Goal: Use online tool/utility: Use online tool/utility

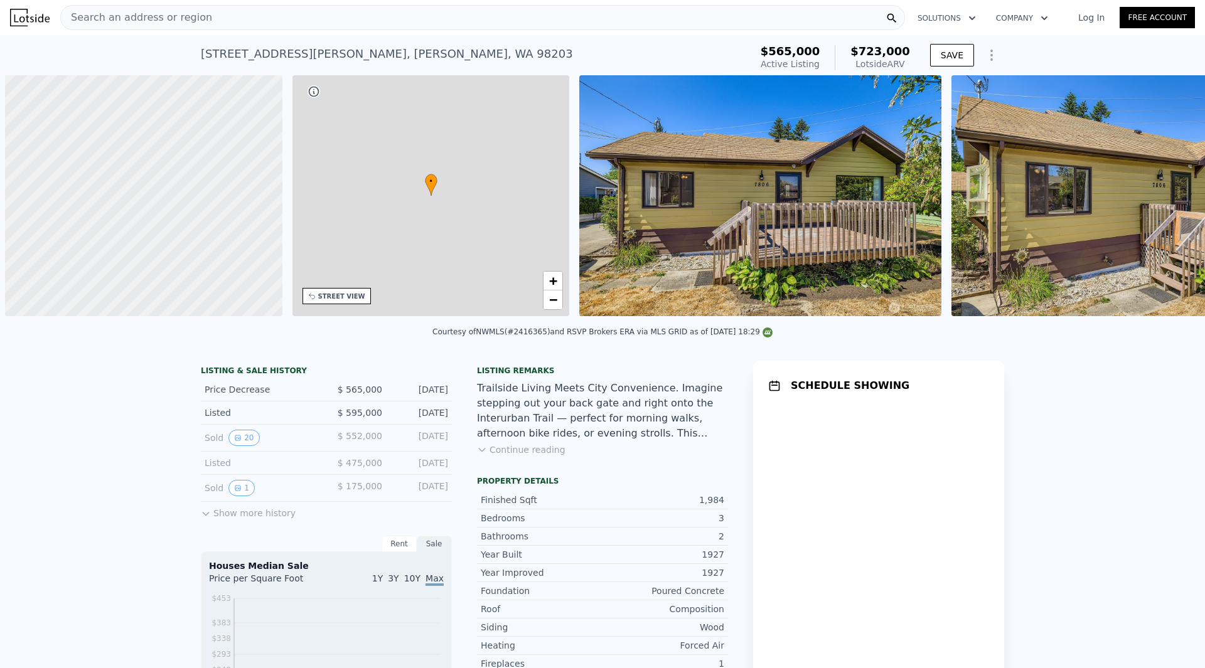
scroll to position [0, 5]
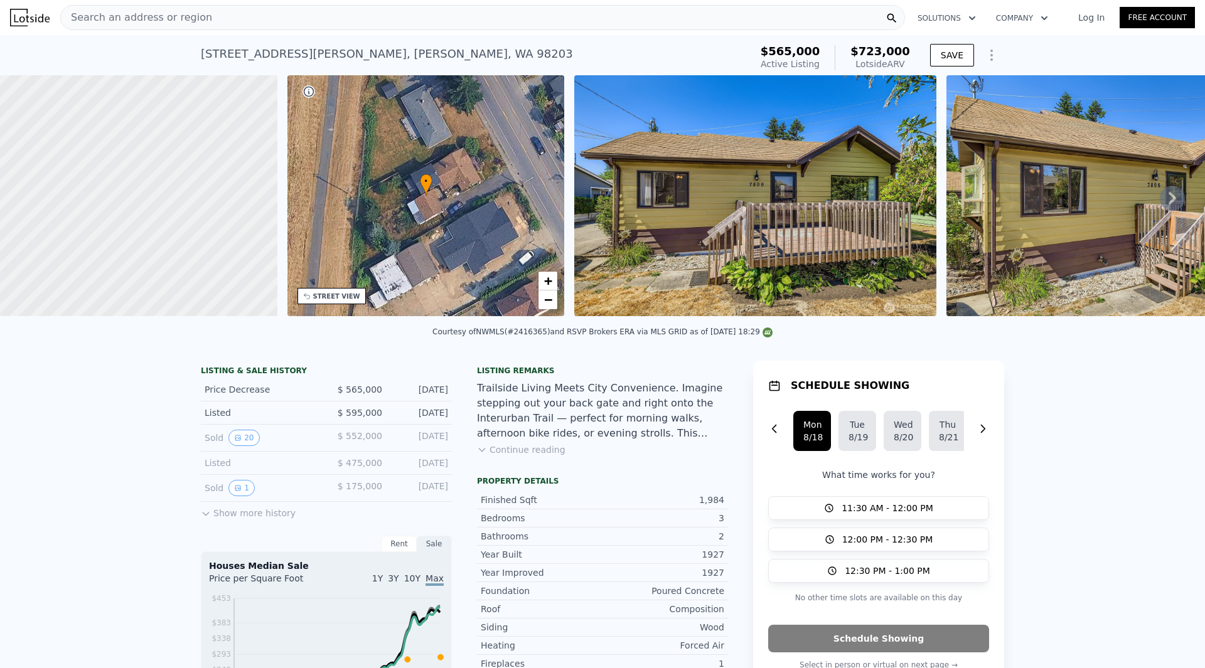
click at [515, 191] on div "• + −" at bounding box center [425, 195] width 277 height 241
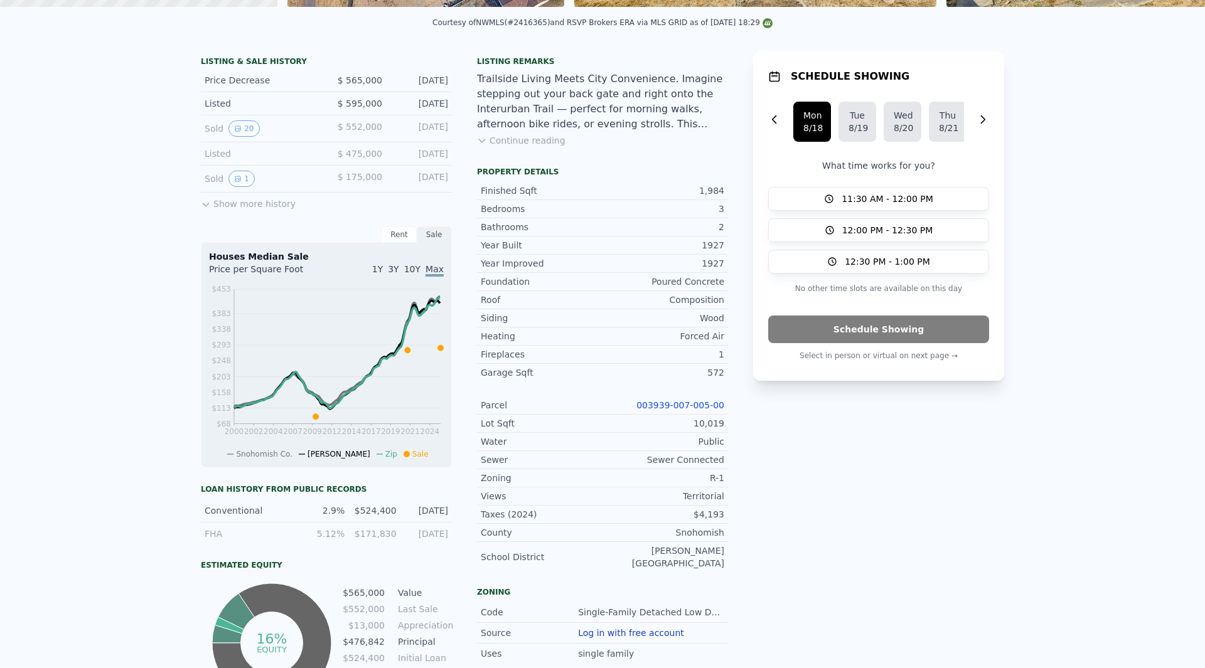
scroll to position [0, 0]
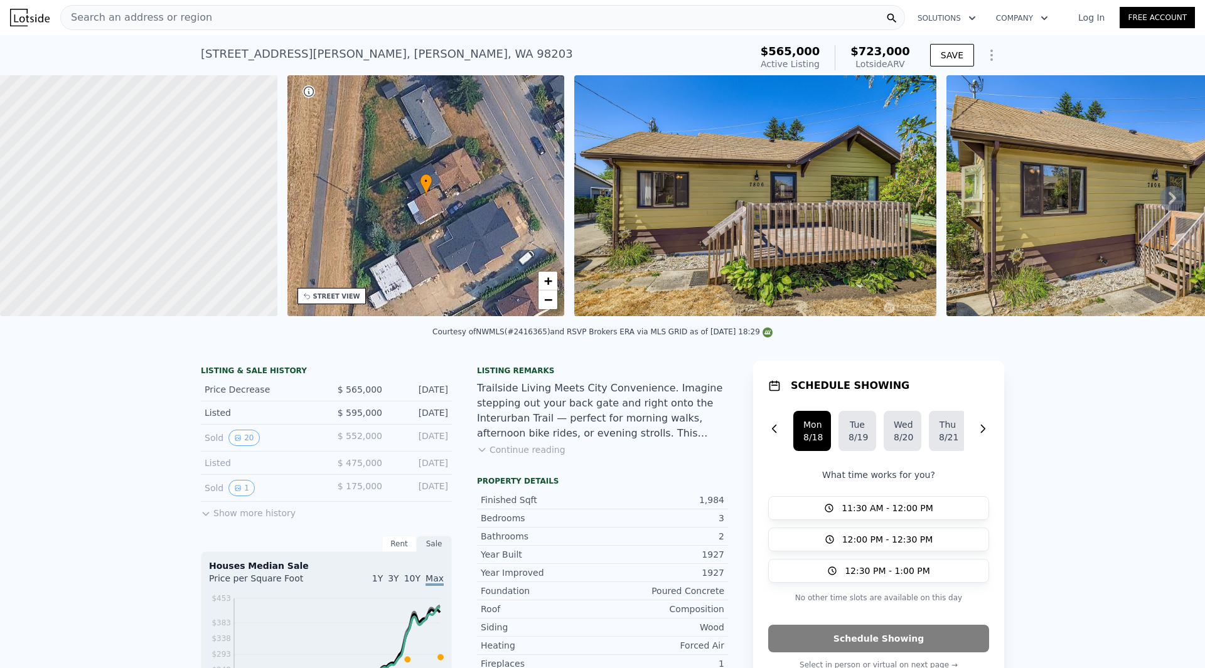
click at [798, 203] on img at bounding box center [755, 195] width 362 height 241
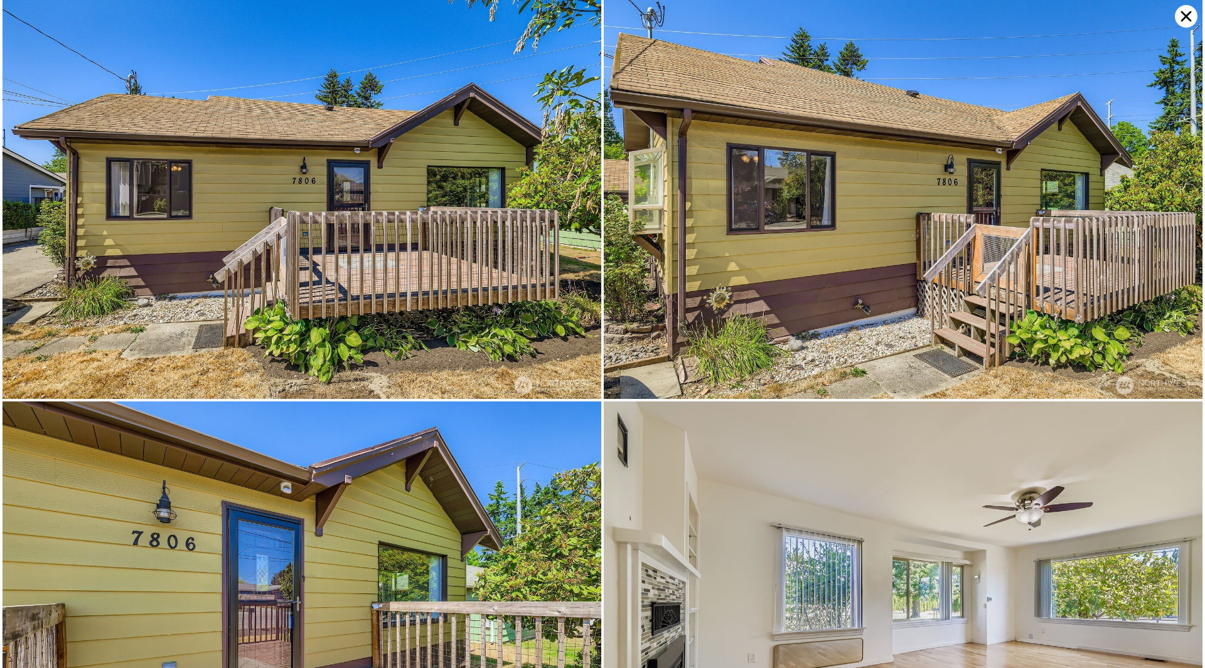
click at [1186, 14] on icon at bounding box center [1186, 16] width 23 height 23
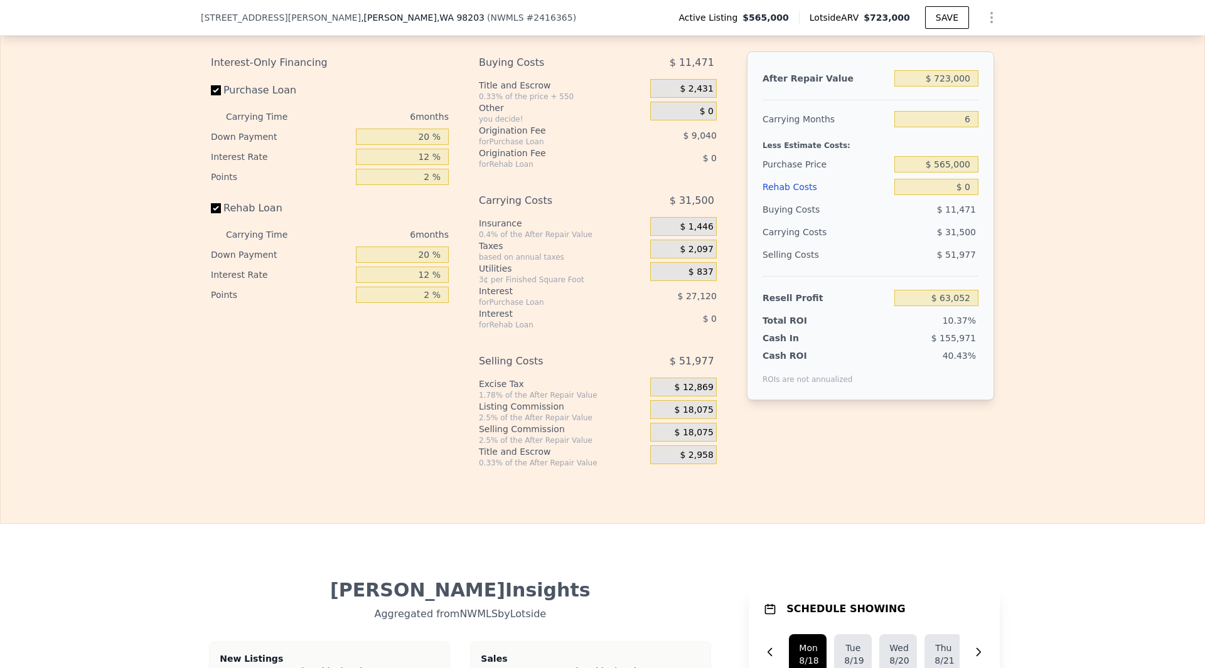
scroll to position [1941, 0]
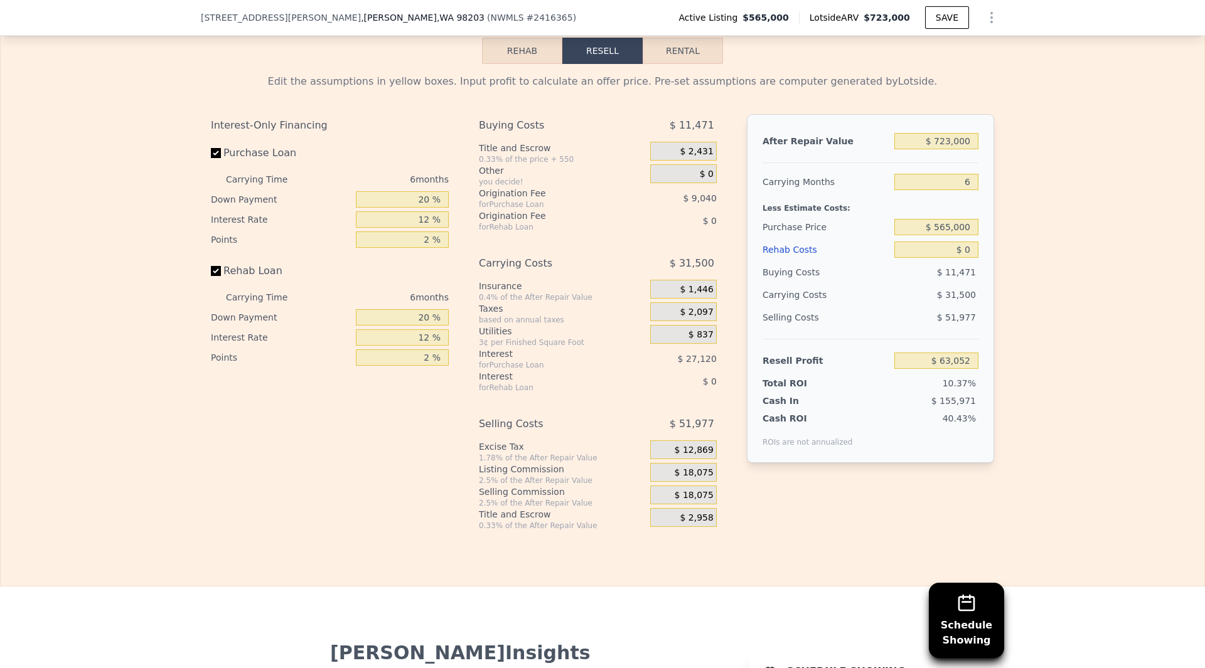
click at [681, 62] on button "Rental" at bounding box center [683, 51] width 80 height 26
select select "30"
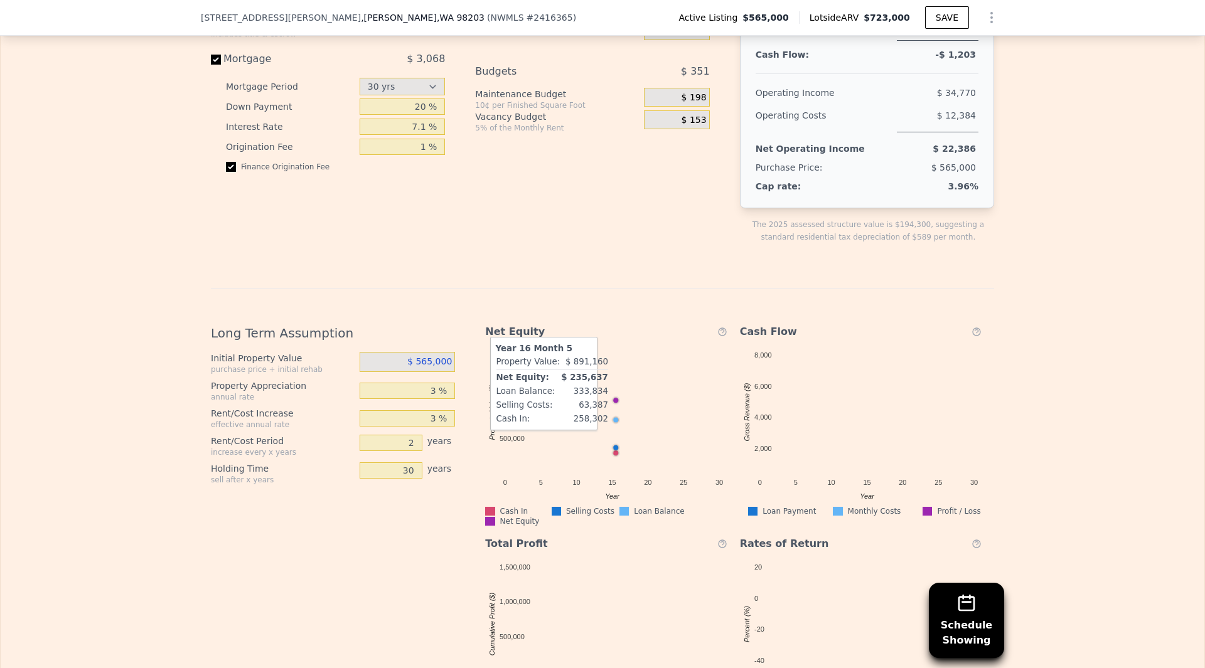
scroll to position [2193, 0]
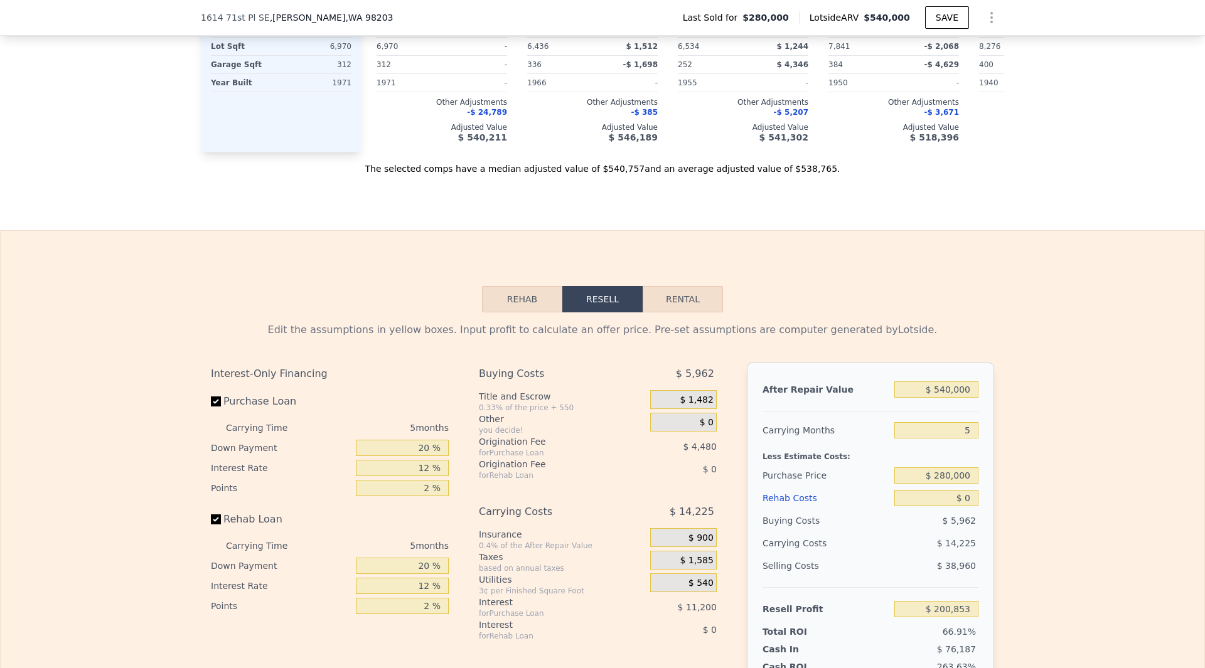
scroll to position [1816, 0]
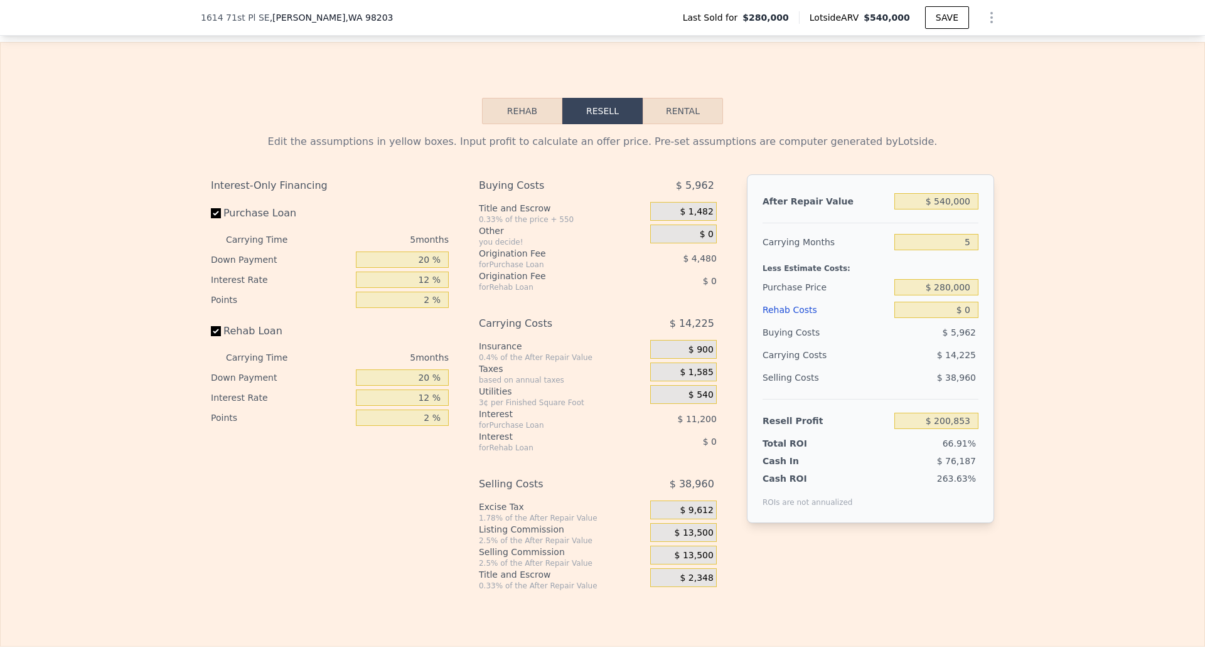
click at [682, 119] on button "Rental" at bounding box center [683, 111] width 80 height 26
select select "30"
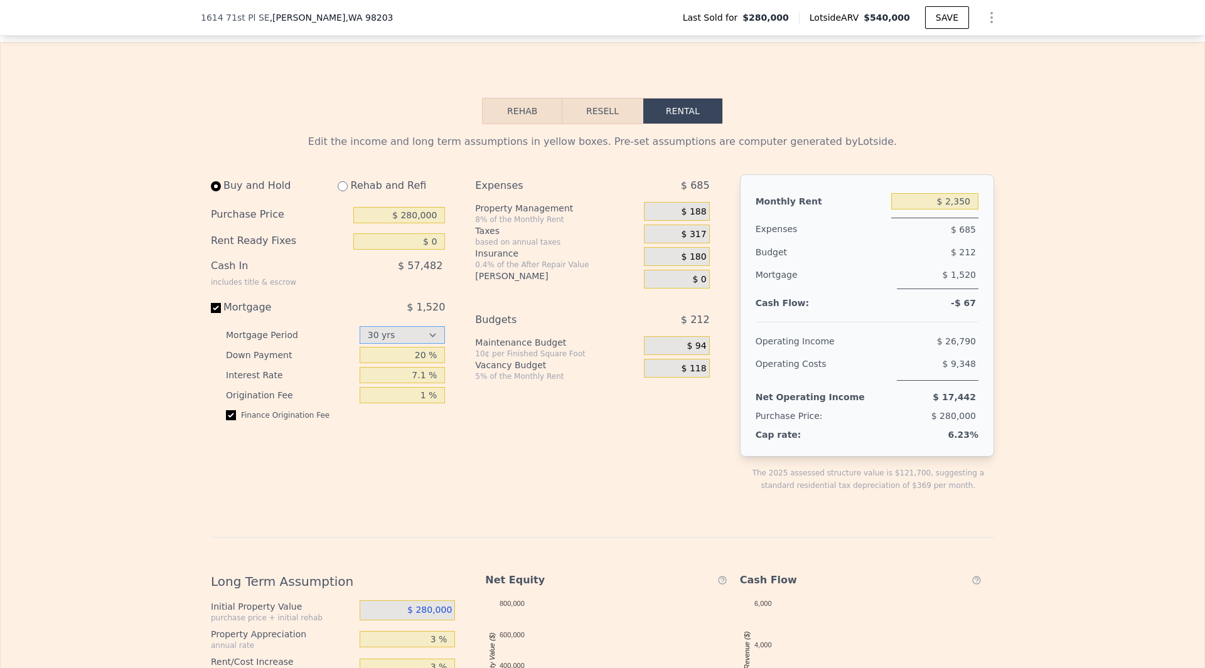
click at [434, 344] on select "15 yrs 30 yrs" at bounding box center [403, 335] width 86 height 18
click at [419, 363] on input "20 %" at bounding box center [403, 355] width 86 height 16
type input "25 %"
click at [417, 384] on input "7.1 %" at bounding box center [403, 375] width 86 height 16
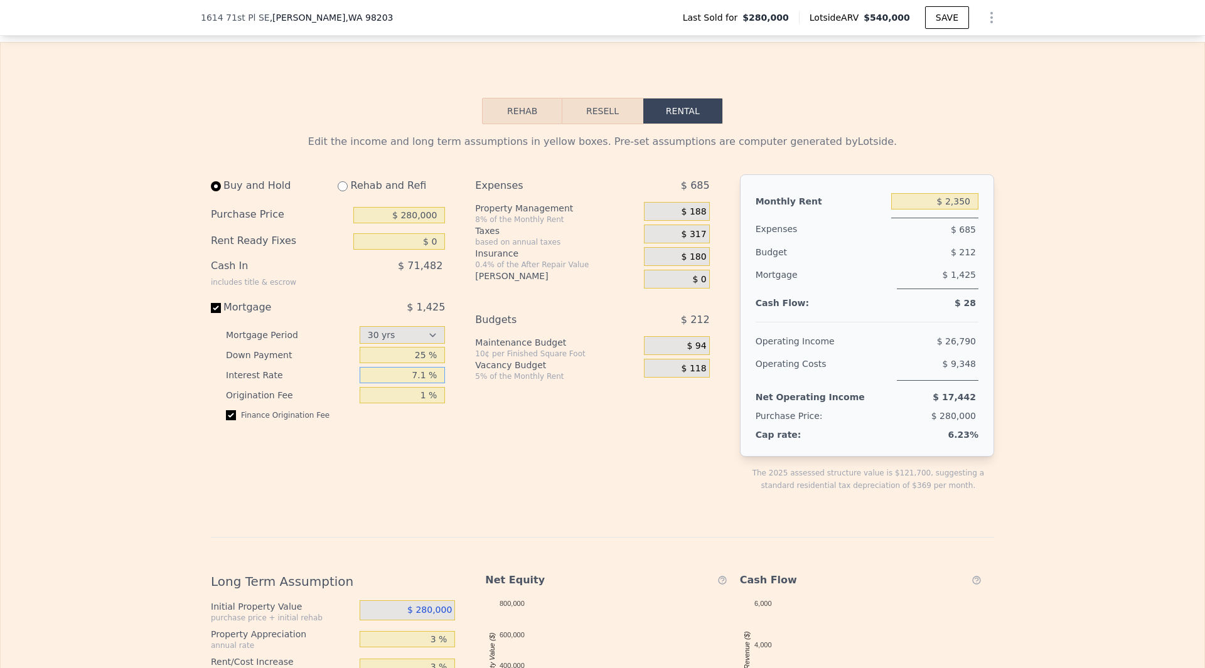
drag, startPoint x: 422, startPoint y: 395, endPoint x: 393, endPoint y: 395, distance: 28.9
click at [393, 384] on input "7.1 %" at bounding box center [403, 375] width 86 height 16
type input "4 %"
type input "3.5 %"
click at [397, 404] on input "1 %" at bounding box center [403, 395] width 86 height 16
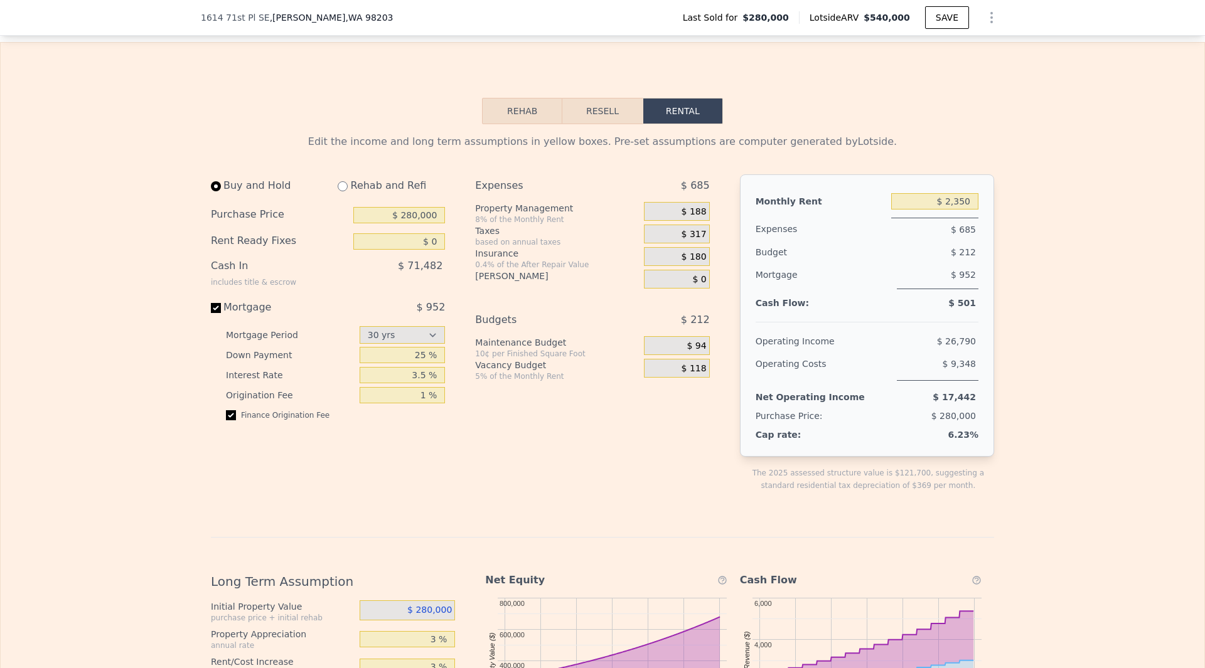
click at [402, 471] on div "Buy and Hold Rehab and Refi Purchase Price $ 280,000 Rent Ready Fixes $ 0 Cash …" at bounding box center [333, 343] width 244 height 338
click at [401, 467] on div "Buy and Hold Rehab and Refi Purchase Price $ 280,000 Rent Ready Fixes $ 0 Cash …" at bounding box center [333, 343] width 244 height 338
click at [422, 363] on input "25 %" at bounding box center [403, 355] width 86 height 16
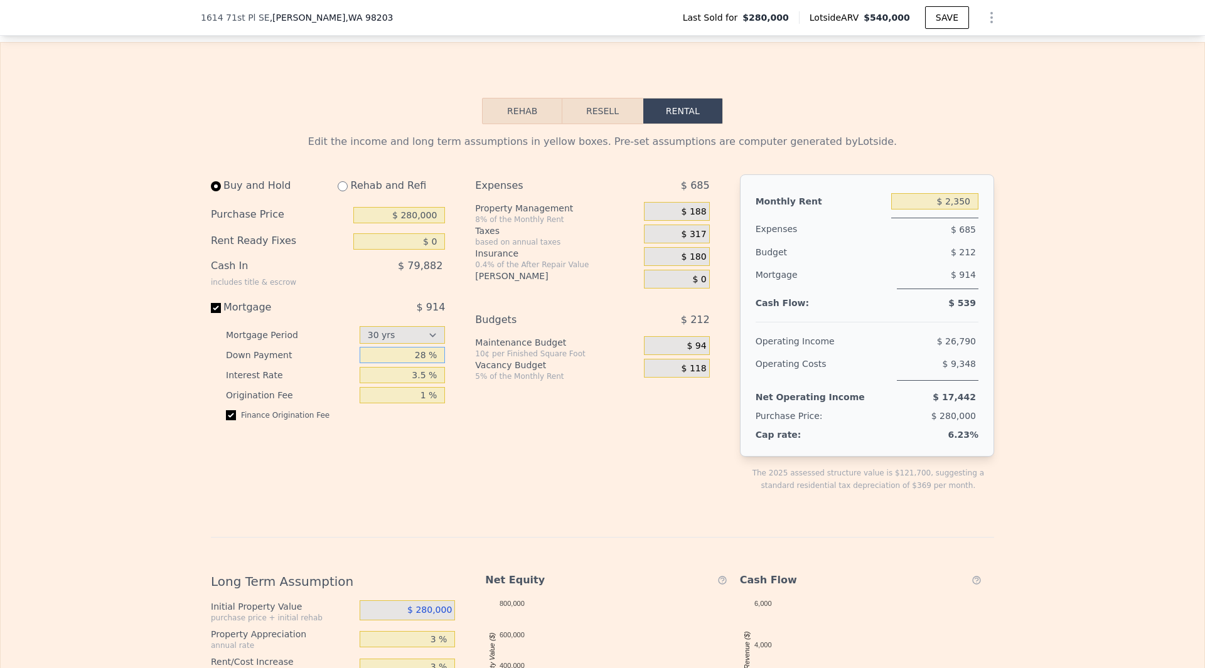
type input "28 %"
click at [451, 478] on div "Buy and Hold Rehab and Refi Purchase Price $ 280,000 Rent Ready Fixes $ 0 Cash …" at bounding box center [465, 343] width 509 height 338
click at [506, 503] on div "Expenses $ 685 Property Management 8% of the Monthly Rent $ 188 Taxes based on …" at bounding box center [597, 343] width 244 height 338
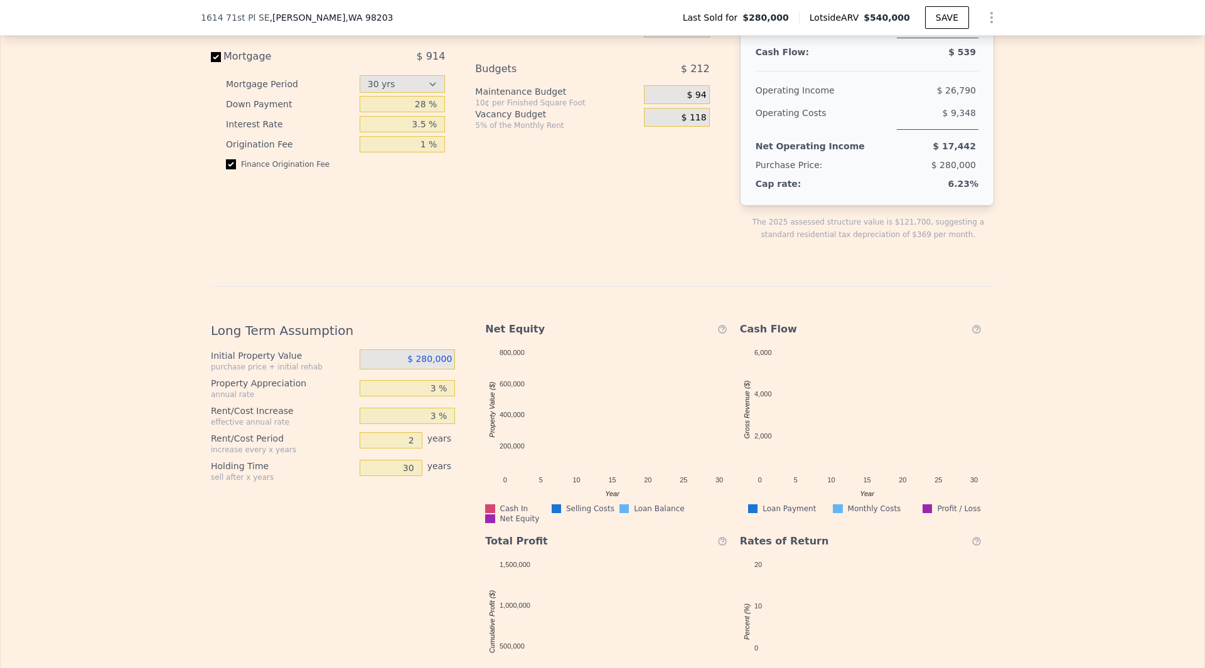
scroll to position [1941, 0]
